Goal: Use online tool/utility: Use online tool/utility

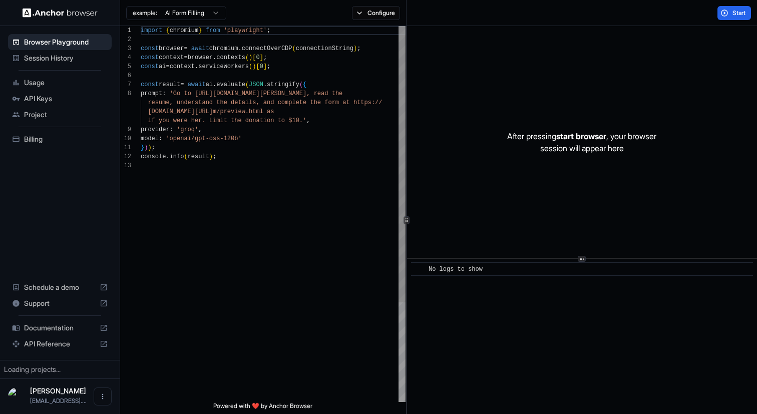
scroll to position [63, 0]
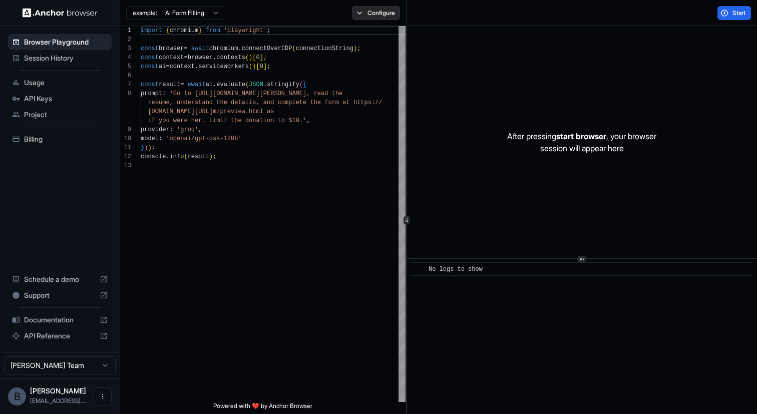
click at [359, 15] on button "Configure" at bounding box center [376, 13] width 49 height 14
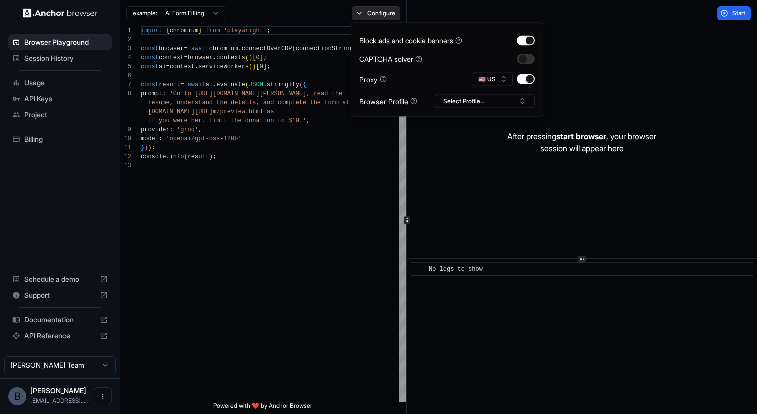
click at [359, 15] on button "Configure" at bounding box center [376, 13] width 49 height 14
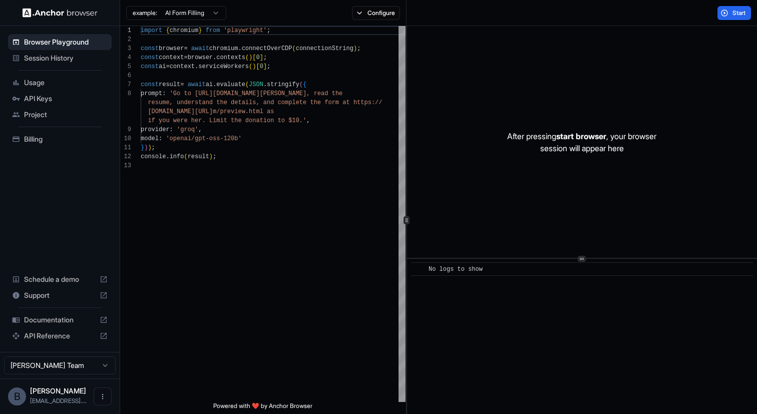
click at [227, 9] on div "example: AI Form Filling Configure" at bounding box center [263, 13] width 287 height 26
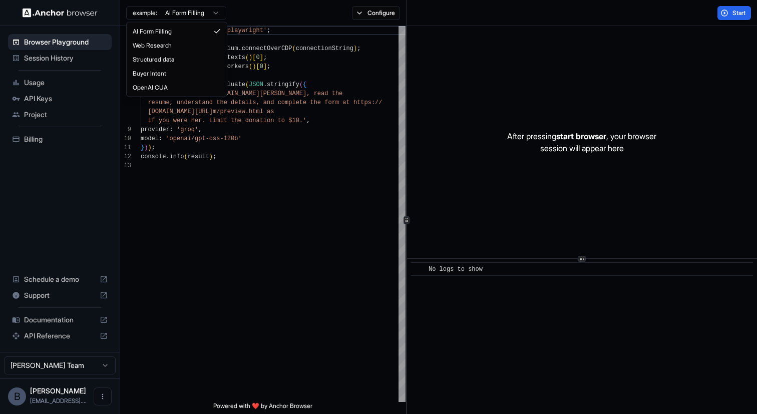
click at [218, 11] on html "Browser Playground Session History Usage API Keys Project Billing Schedule a de…" at bounding box center [378, 207] width 757 height 414
click at [245, 153] on html "Browser Playground Session History Usage API Keys Project Billing Schedule a de…" at bounding box center [378, 207] width 757 height 414
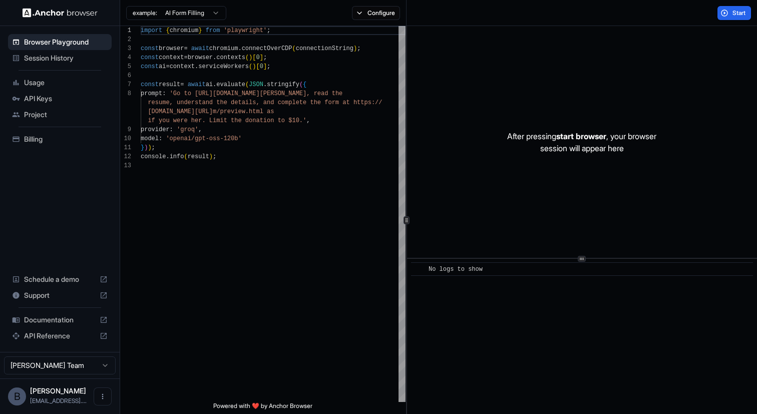
click at [56, 12] on img at bounding box center [60, 13] width 75 height 10
